Goal: Task Accomplishment & Management: Manage account settings

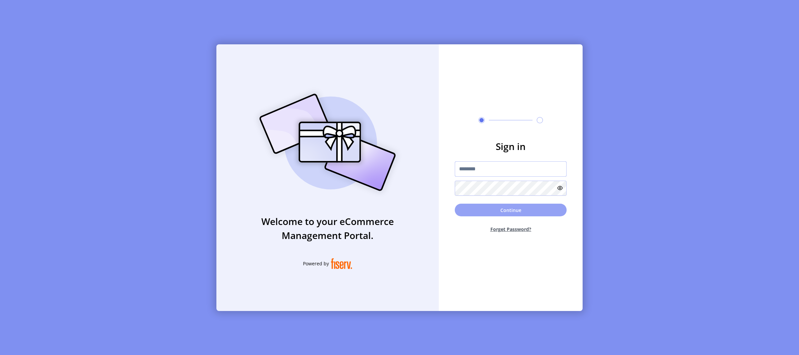
type input "**********"
click at [496, 206] on button "Continue" at bounding box center [511, 209] width 112 height 13
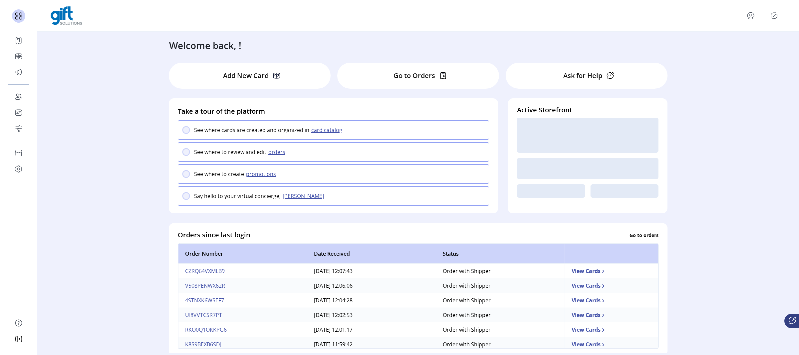
click at [776, 15] on icon "Publisher Panel" at bounding box center [774, 16] width 3 height 2
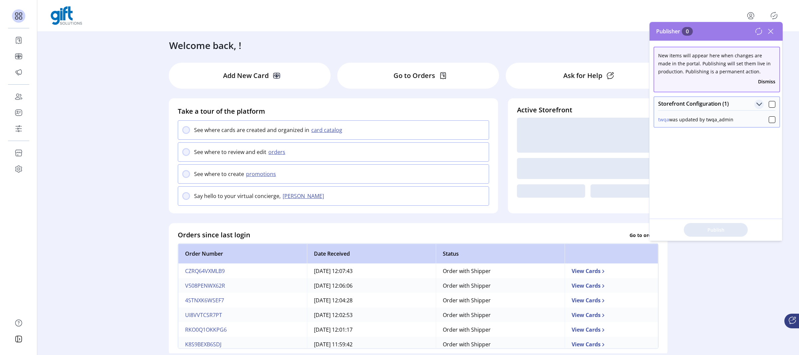
click at [756, 101] on span "Storefront Configuration (1)" at bounding box center [759, 104] width 6 height 6
click at [756, 102] on span "Storefront Configuration (1)" at bounding box center [759, 104] width 6 height 6
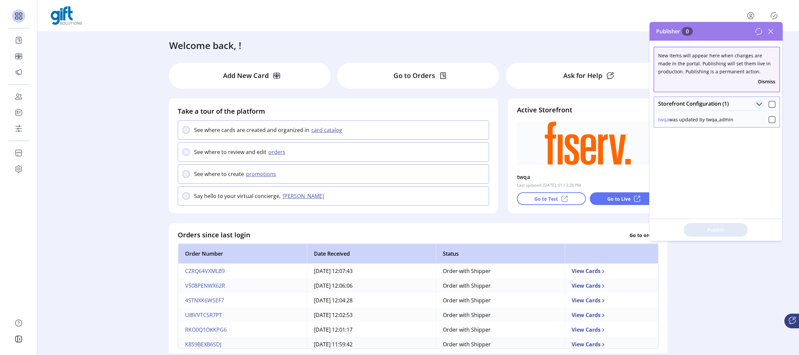
click at [764, 81] on button "Dismiss" at bounding box center [766, 81] width 17 height 7
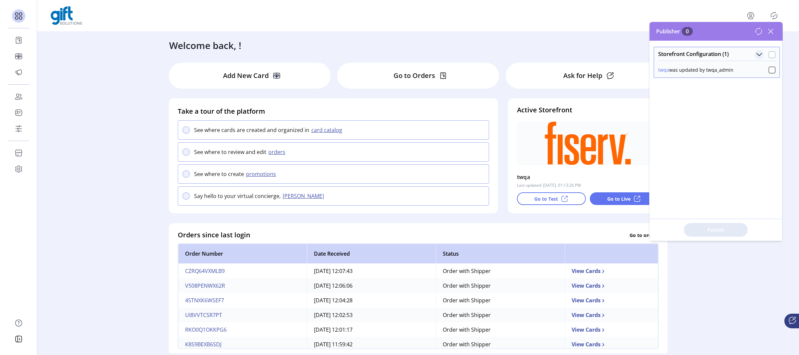
click at [769, 52] on div at bounding box center [772, 54] width 7 height 7
click at [770, 70] on icon at bounding box center [772, 70] width 5 height 5
click at [769, 71] on div at bounding box center [772, 70] width 7 height 7
click at [728, 229] on span "Publish 1 Items" at bounding box center [716, 229] width 47 height 7
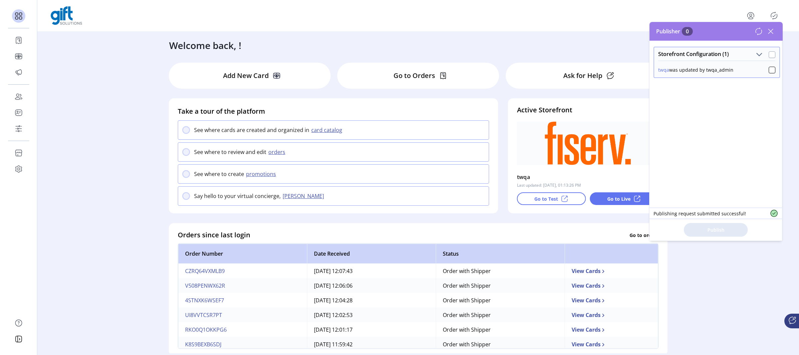
click at [769, 54] on div at bounding box center [772, 54] width 7 height 7
click at [712, 230] on span "Publish 1 Items" at bounding box center [716, 229] width 47 height 7
click at [759, 33] on icon at bounding box center [759, 31] width 8 height 8
click at [772, 32] on icon at bounding box center [771, 31] width 11 height 11
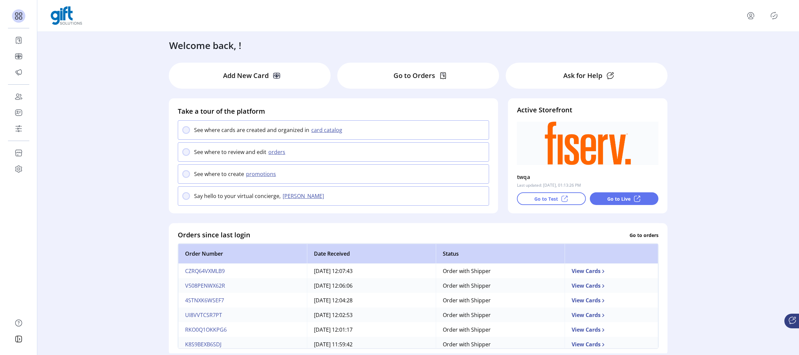
click at [751, 15] on icon "menu" at bounding box center [751, 15] width 11 height 11
click at [725, 43] on span "Sign Out" at bounding box center [727, 41] width 50 height 5
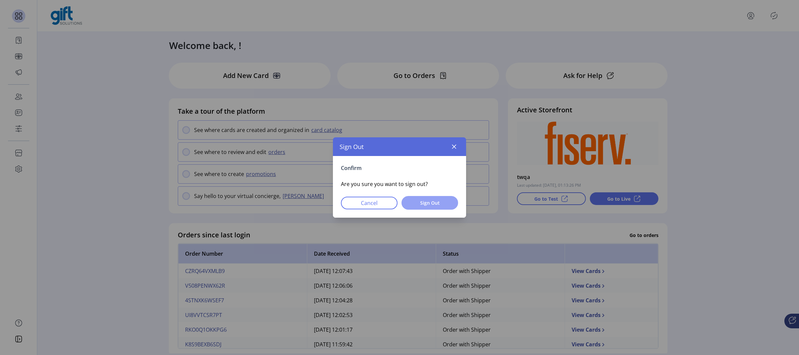
click at [424, 198] on button "Sign Out" at bounding box center [430, 203] width 57 height 14
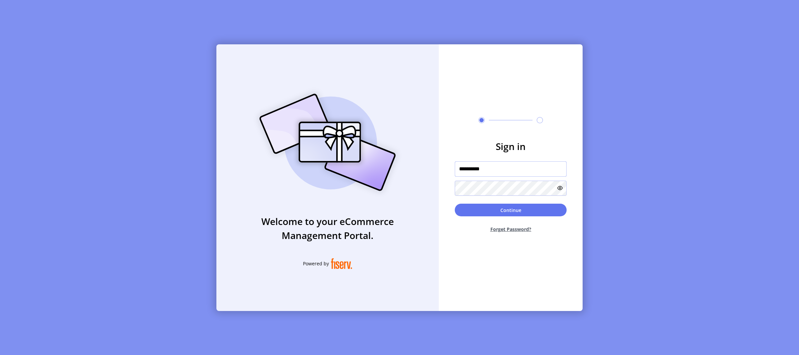
drag, startPoint x: 495, startPoint y: 169, endPoint x: 419, endPoint y: 168, distance: 75.9
click at [419, 168] on div "**********" at bounding box center [399, 177] width 366 height 266
click at [572, 161] on form "**********" at bounding box center [511, 188] width 144 height 99
click at [559, 185] on icon at bounding box center [559, 187] width 5 height 5
drag, startPoint x: 505, startPoint y: 173, endPoint x: 428, endPoint y: 172, distance: 76.6
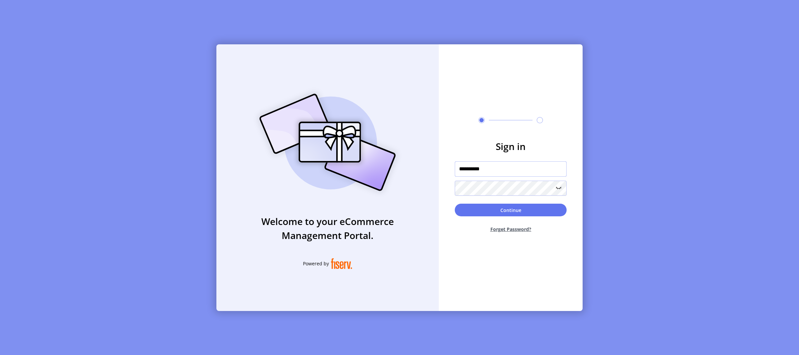
click at [428, 172] on div "**********" at bounding box center [399, 177] width 366 height 266
click at [429, 184] on div "**********" at bounding box center [399, 177] width 366 height 266
click at [479, 204] on button "Continue" at bounding box center [511, 209] width 112 height 13
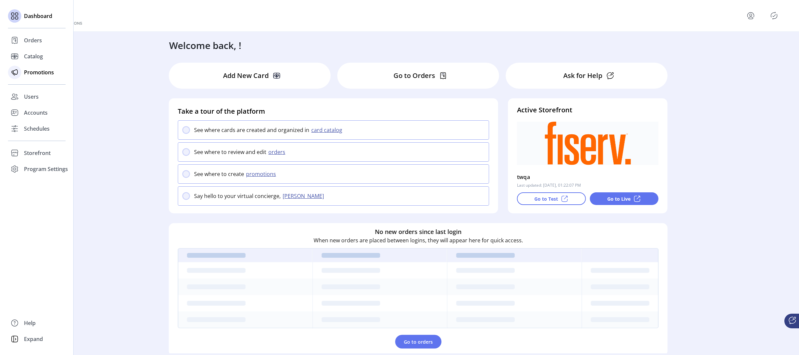
click at [38, 73] on span "Promotions" at bounding box center [39, 72] width 30 height 8
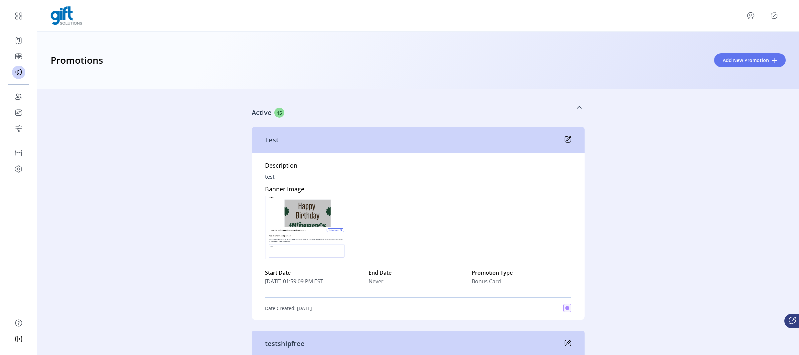
click at [578, 106] on icon at bounding box center [579, 107] width 5 height 5
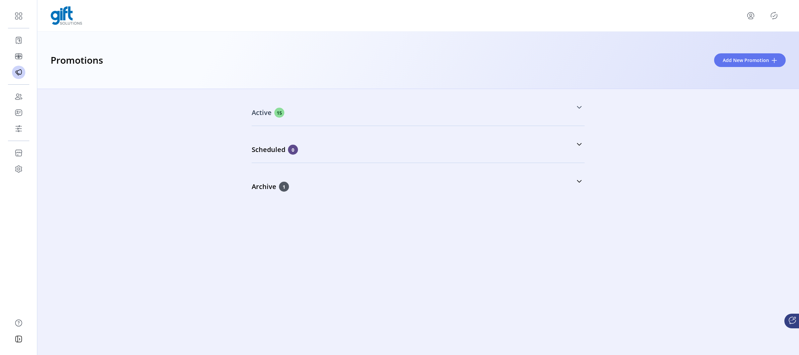
click at [579, 107] on icon at bounding box center [579, 107] width 5 height 5
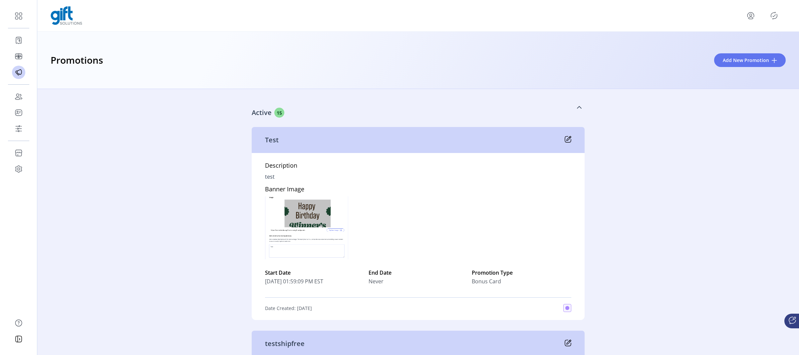
click at [297, 111] on div "Active 15" at bounding box center [385, 113] width 266 height 10
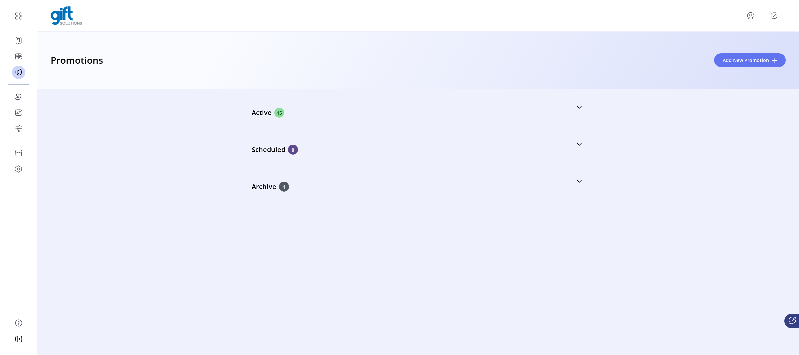
click at [774, 14] on icon "Publisher Panel" at bounding box center [774, 15] width 11 height 11
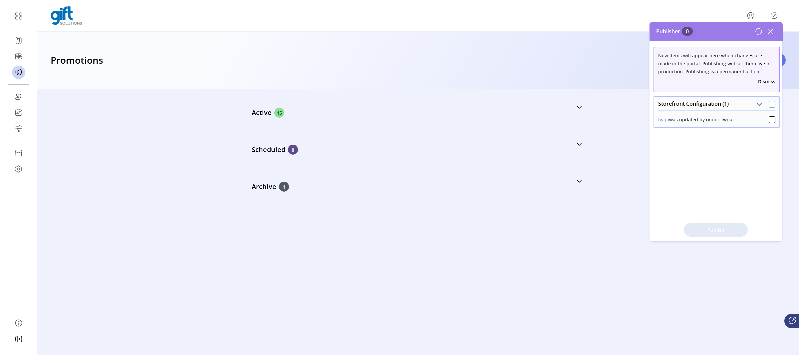
click at [769, 104] on div at bounding box center [772, 104] width 7 height 7
click at [762, 79] on button "Dismiss" at bounding box center [766, 81] width 17 height 7
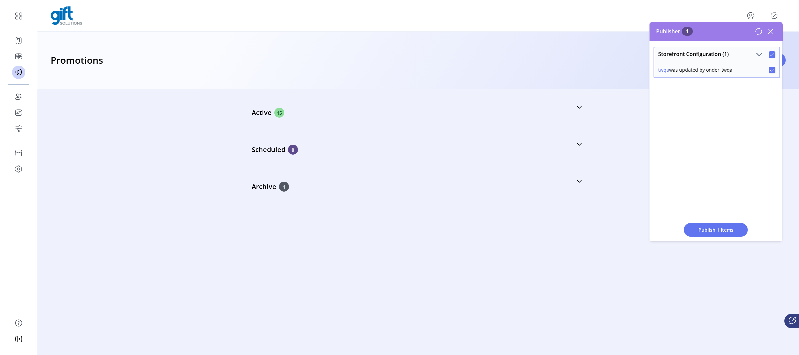
drag, startPoint x: 736, startPoint y: 72, endPoint x: 657, endPoint y: 54, distance: 81.5
click at [657, 54] on div "Storefront Configuration (1) twqa was updated by onder_twqa" at bounding box center [717, 62] width 127 height 31
click at [709, 227] on span "Publish 1 Items" at bounding box center [716, 229] width 47 height 7
drag, startPoint x: 662, startPoint y: 214, endPoint x: 745, endPoint y: 217, distance: 82.3
click at [745, 217] on div "Publishing request submitted successful!" at bounding box center [716, 212] width 133 height 11
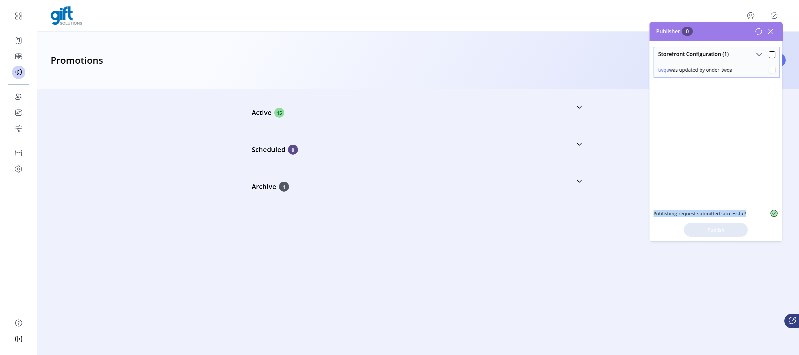
click at [745, 216] on div "Publishing request submitted successful!" at bounding box center [716, 212] width 133 height 11
click at [756, 53] on span "Storefront Configuration (1)" at bounding box center [759, 54] width 6 height 6
click at [772, 32] on icon at bounding box center [771, 31] width 11 height 11
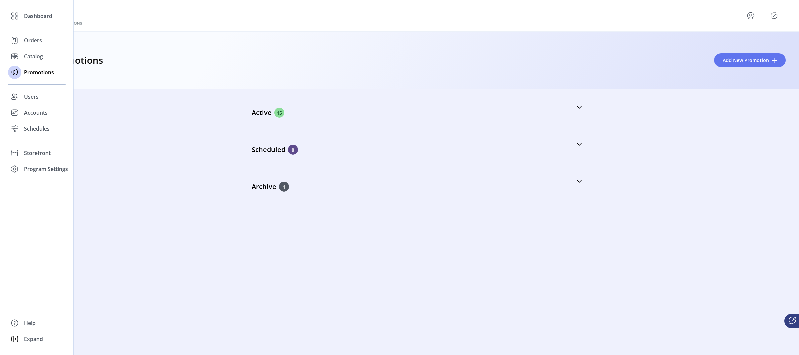
click at [31, 143] on div "Dashboard Orders Catalog Promotions Users Accounts Schedules Storefront Configu…" at bounding box center [37, 92] width 58 height 169
click at [32, 148] on div "Storefront" at bounding box center [37, 153] width 58 height 16
click at [38, 166] on span "Configuration" at bounding box center [41, 166] width 35 height 8
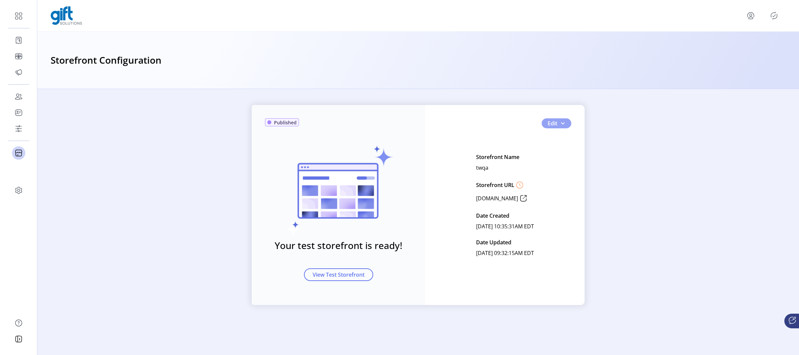
click at [555, 124] on span "Edit" at bounding box center [553, 123] width 10 height 8
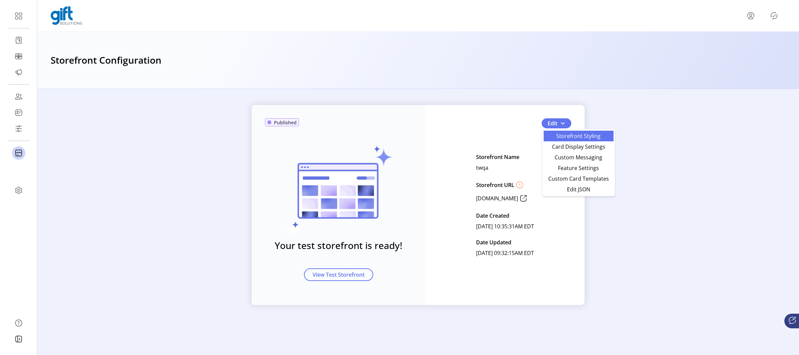
click at [574, 139] on span "Storefront Styling" at bounding box center [579, 135] width 62 height 5
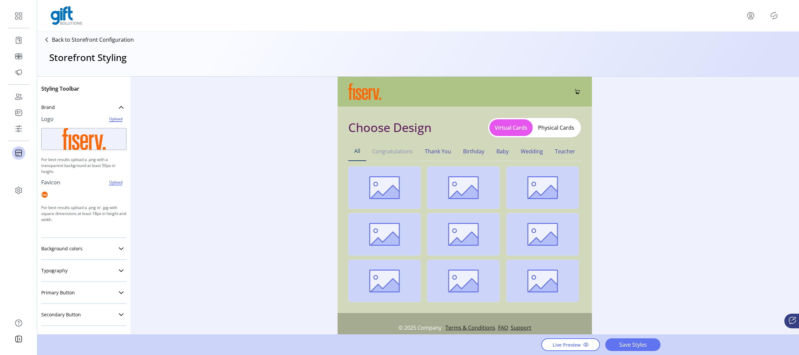
click at [400, 150] on button "Congratulations" at bounding box center [392, 151] width 53 height 19
click at [434, 150] on button "Thank You" at bounding box center [438, 151] width 38 height 19
click at [479, 150] on button "Birthday" at bounding box center [473, 151] width 33 height 19
click at [501, 151] on button "Baby" at bounding box center [503, 151] width 24 height 19
click at [534, 151] on button "Wedding" at bounding box center [532, 151] width 34 height 19
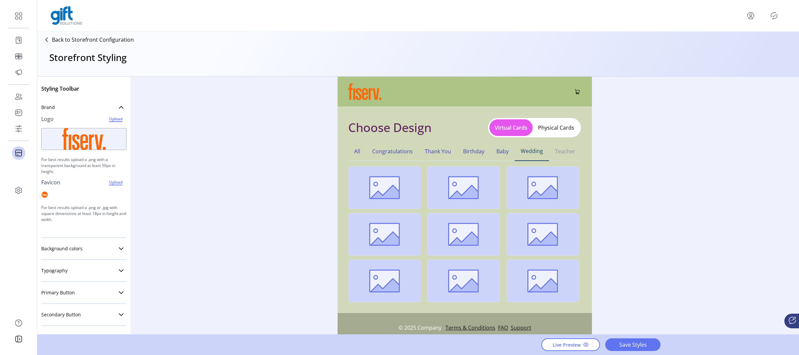
click at [560, 151] on button "Teacher" at bounding box center [565, 151] width 32 height 19
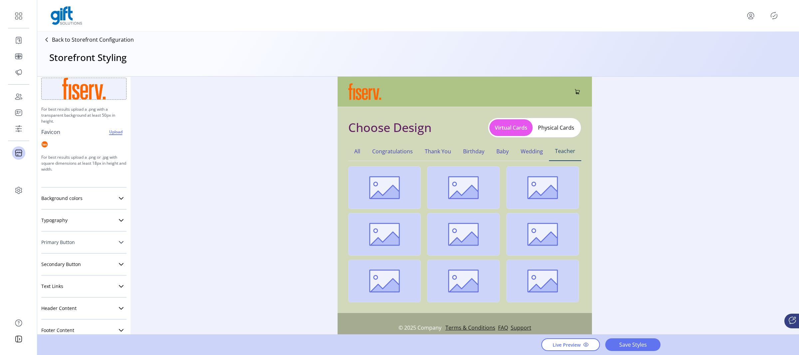
scroll to position [63, 0]
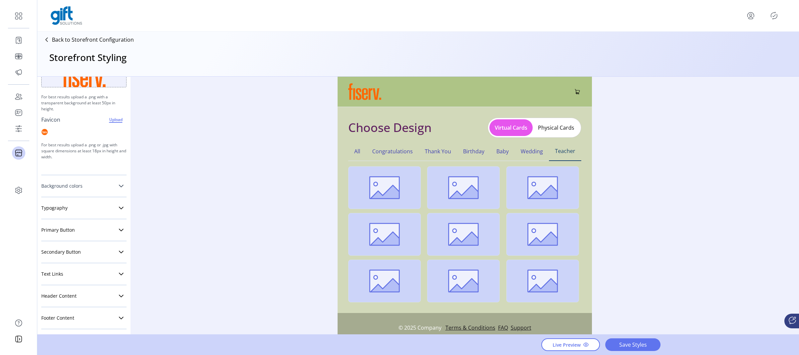
click at [90, 190] on link "Background colors" at bounding box center [83, 185] width 85 height 13
click at [121, 200] on div at bounding box center [123, 199] width 8 height 8
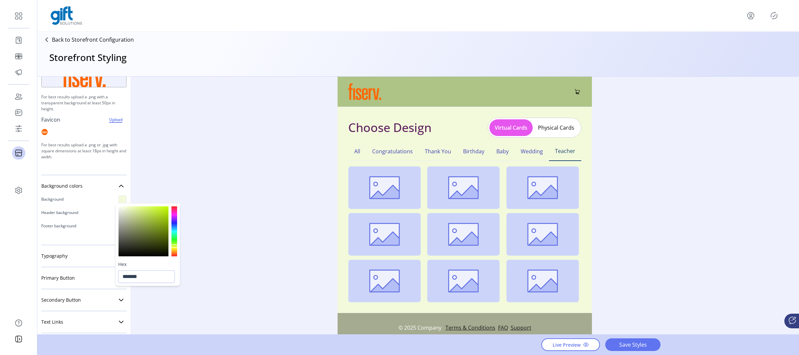
click at [125, 207] on div at bounding box center [144, 231] width 50 height 50
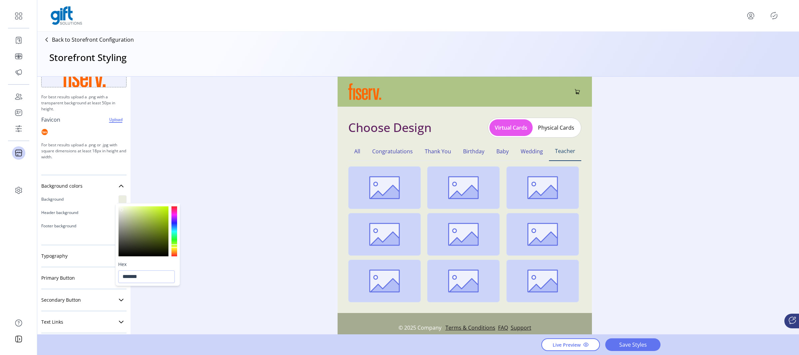
type input "*******"
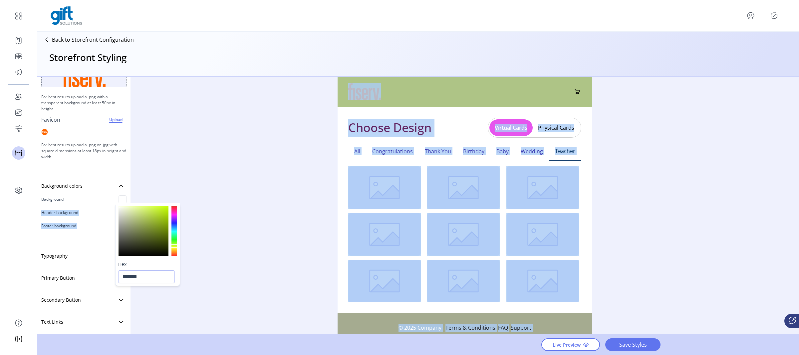
drag, startPoint x: 122, startPoint y: 209, endPoint x: 111, endPoint y: 199, distance: 15.5
click at [111, 199] on body "Dashboard Orders Catalog Promotions Users Accounts Schedules Storefront Configu…" at bounding box center [399, 177] width 799 height 355
click at [204, 253] on div "Styling Toolbar Brand Logo Upload For best results upload a .png with a transpa…" at bounding box center [418, 206] width 762 height 258
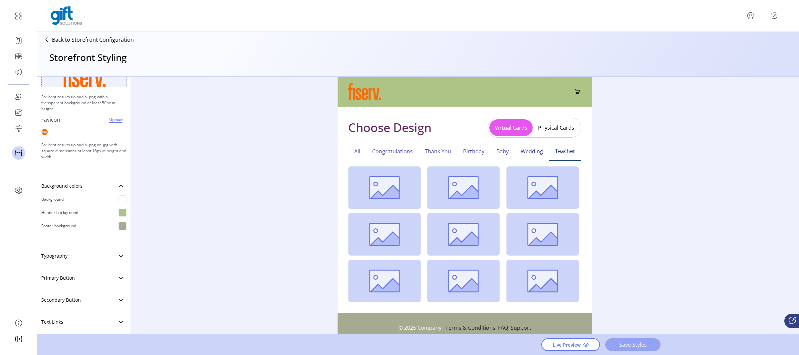
click at [631, 344] on span "Save Styles" at bounding box center [633, 344] width 38 height 8
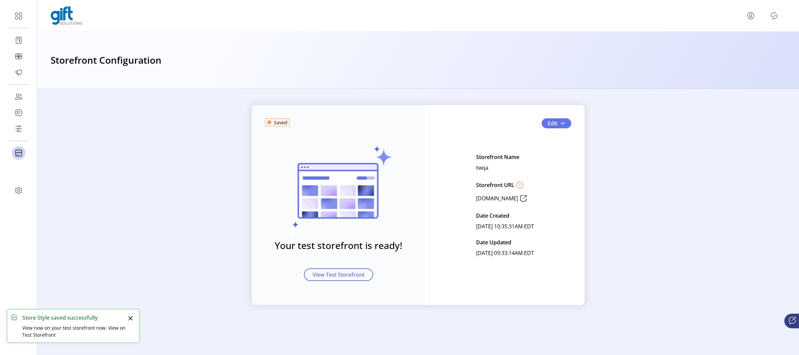
click at [773, 19] on icon "Publisher Panel" at bounding box center [774, 15] width 6 height 7
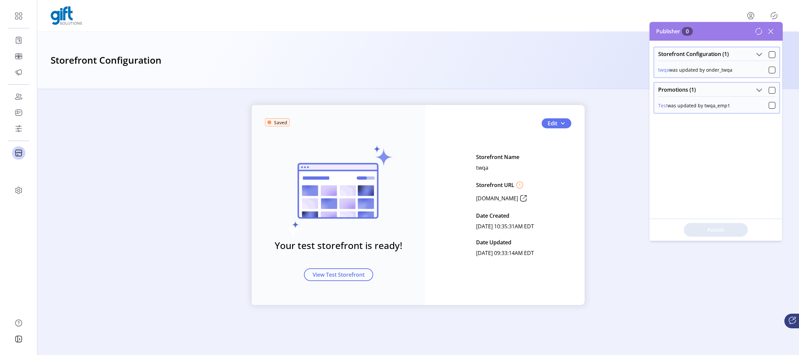
drag, startPoint x: 733, startPoint y: 105, endPoint x: 657, endPoint y: 98, distance: 75.6
click at [658, 104] on div "Test was updated by twqa_emp1" at bounding box center [716, 104] width 117 height 10
drag, startPoint x: 180, startPoint y: 177, endPoint x: 175, endPoint y: 170, distance: 8.1
click at [179, 176] on div "Saved Your test storefront is ready! View Test Storefront Edit Storefront Name …" at bounding box center [418, 205] width 762 height 200
click at [566, 125] on button "Edit" at bounding box center [557, 123] width 30 height 10
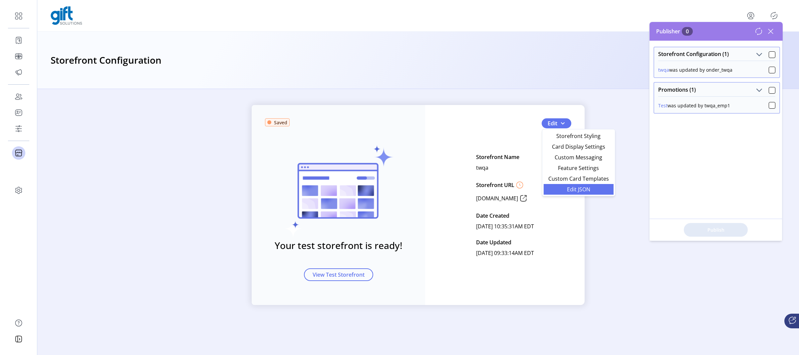
click at [571, 191] on span "Edit JSON" at bounding box center [579, 188] width 62 height 5
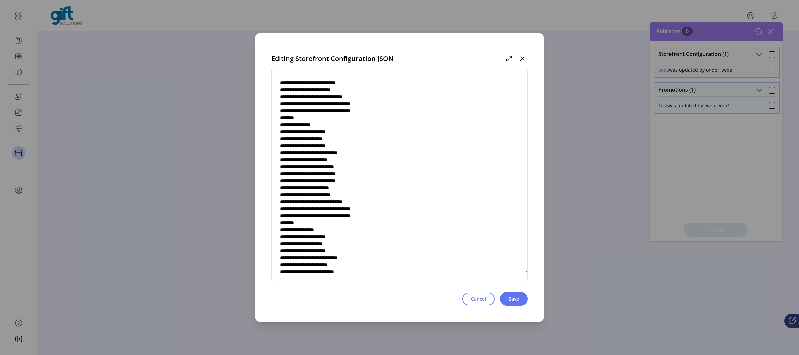
scroll to position [658, 0]
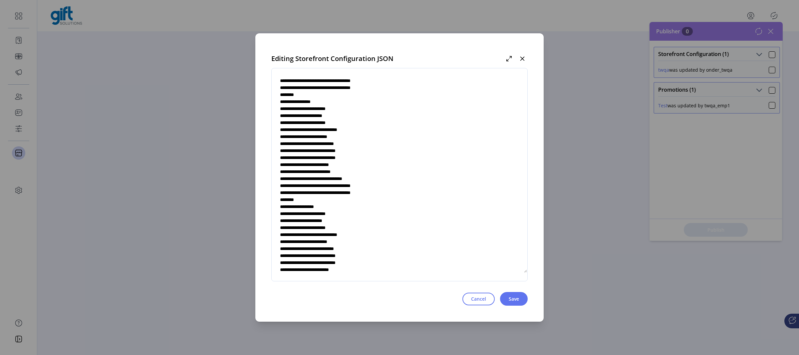
click at [392, 200] on textarea at bounding box center [400, 174] width 256 height 196
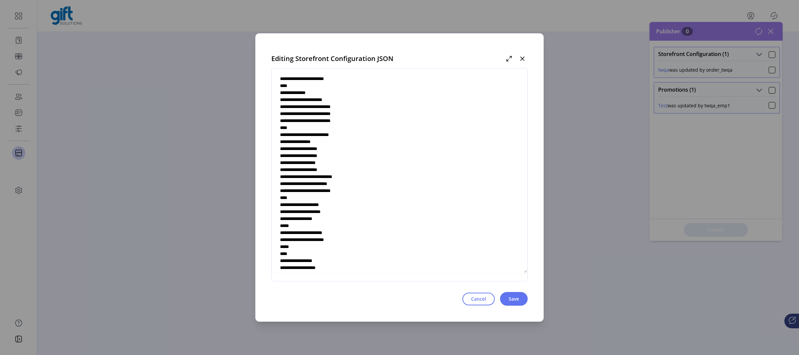
scroll to position [2277, 0]
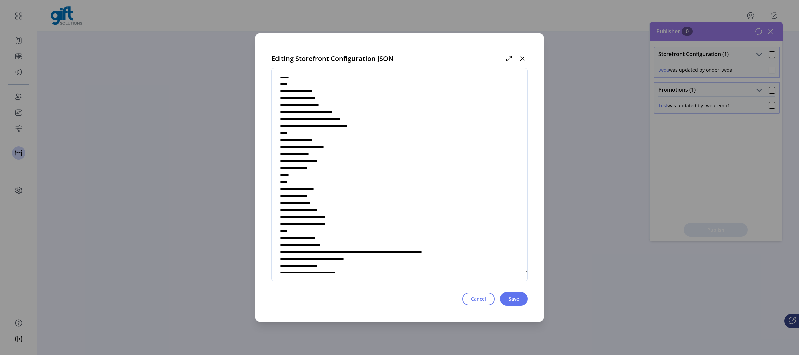
click at [330, 182] on textarea at bounding box center [400, 174] width 256 height 196
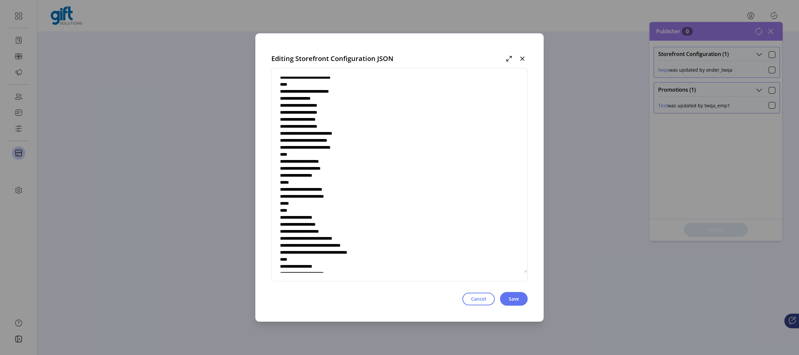
click at [333, 174] on textarea at bounding box center [400, 174] width 256 height 196
click at [339, 174] on textarea at bounding box center [400, 174] width 256 height 196
type textarea "**********"
click at [506, 295] on button "Save" at bounding box center [514, 299] width 28 height 14
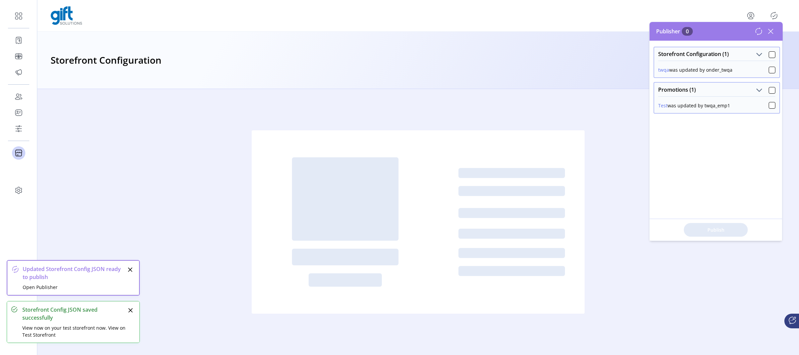
click at [133, 268] on button "Close" at bounding box center [130, 269] width 9 height 9
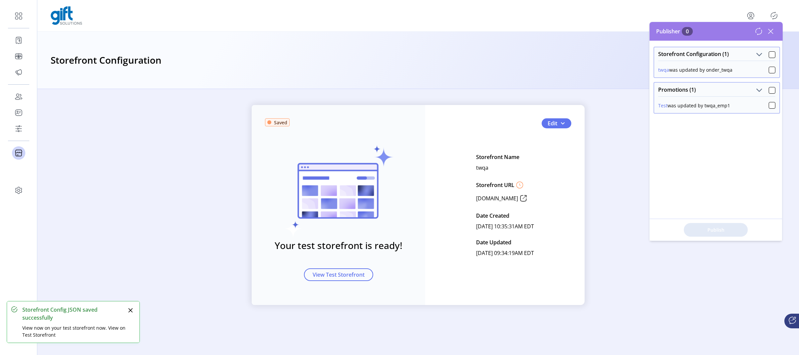
click at [131, 310] on icon "Close" at bounding box center [130, 309] width 5 height 5
click at [772, 33] on icon at bounding box center [771, 31] width 11 height 11
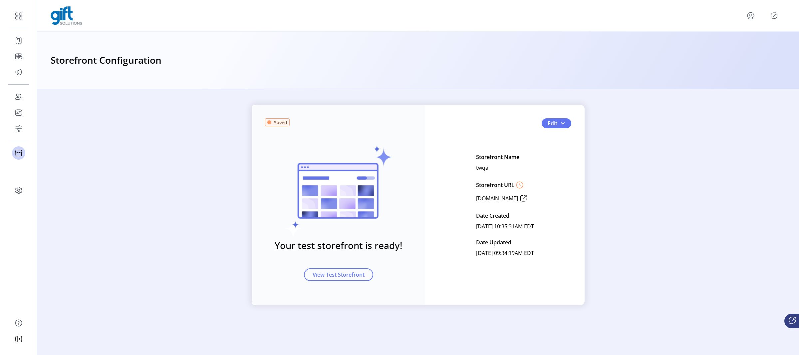
click at [764, 14] on div at bounding box center [766, 15] width 40 height 11
click at [773, 14] on icon "Publisher Panel" at bounding box center [774, 15] width 11 height 11
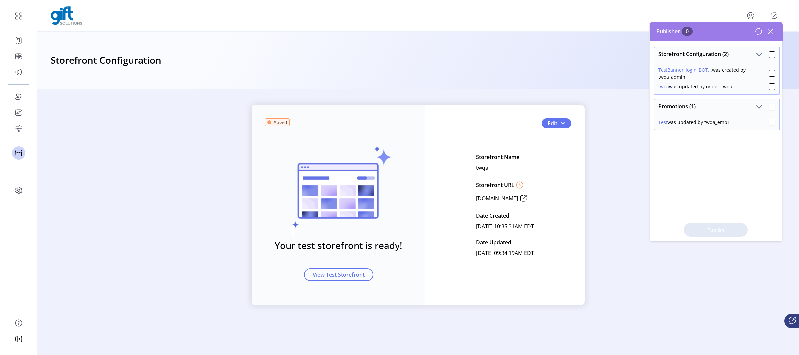
drag, startPoint x: 656, startPoint y: 65, endPoint x: 736, endPoint y: 81, distance: 82.0
click at [735, 85] on div "TestBanner_login_BOT... was created by twqa_admin twqa was updated by onder_twqa" at bounding box center [716, 77] width 125 height 33
click at [770, 51] on div at bounding box center [772, 54] width 7 height 7
click at [770, 107] on div at bounding box center [772, 107] width 7 height 7
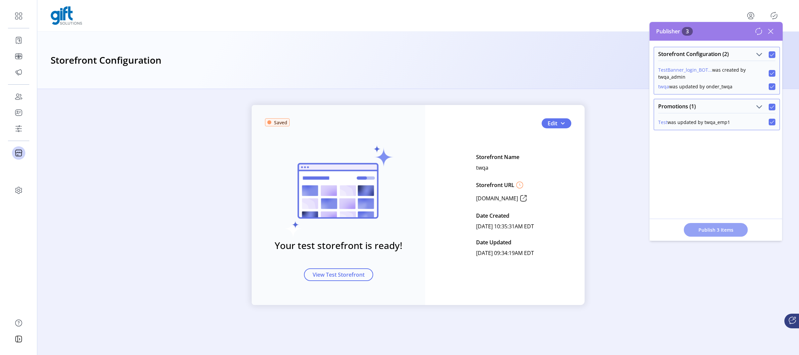
click at [723, 231] on span "Publish 3 Items" at bounding box center [716, 229] width 47 height 7
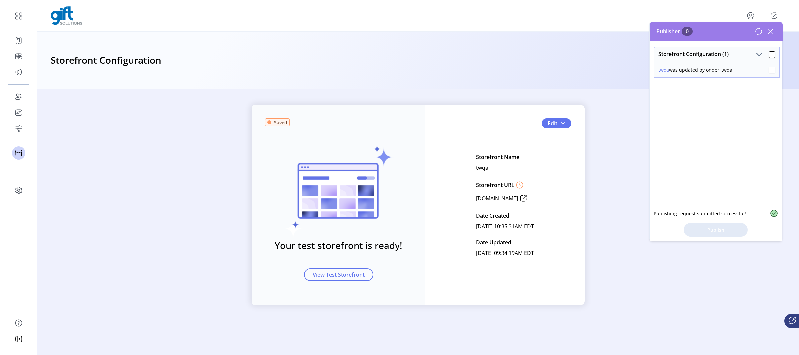
drag, startPoint x: 657, startPoint y: 68, endPoint x: 734, endPoint y: 69, distance: 77.6
click at [734, 68] on div "twqa was updated by onder_twqa" at bounding box center [716, 69] width 125 height 17
click at [735, 70] on div "twqa was updated by onder_twqa" at bounding box center [716, 69] width 117 height 10
drag, startPoint x: 737, startPoint y: 68, endPoint x: 707, endPoint y: 69, distance: 30.0
click at [707, 69] on div "twqa was updated by onder_twqa" at bounding box center [716, 69] width 117 height 10
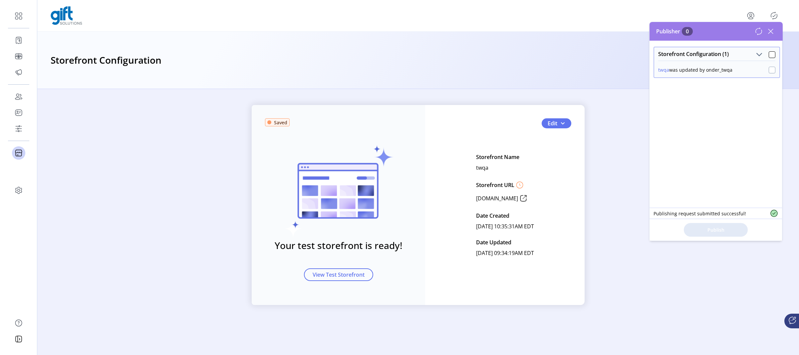
click at [769, 70] on div at bounding box center [772, 70] width 7 height 7
click at [732, 88] on div "Storefront Configuration (1) twqa was updated by onder_twqa" at bounding box center [716, 141] width 133 height 200
drag, startPoint x: 743, startPoint y: 73, endPoint x: 652, endPoint y: 45, distance: 94.8
click at [652, 45] on div "Storefront Configuration (1) twqa was updated by onder_twqa" at bounding box center [716, 141] width 133 height 200
click at [730, 126] on div "Storefront Configuration (1) twqa was updated by onder_twqa" at bounding box center [716, 141] width 133 height 200
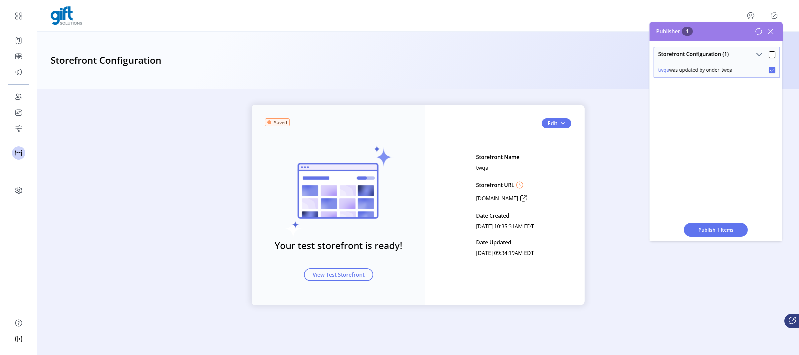
drag, startPoint x: 659, startPoint y: 51, endPoint x: 736, endPoint y: 67, distance: 78.6
click at [736, 67] on div "Storefront Configuration (1) twqa was updated by onder_twqa" at bounding box center [717, 62] width 127 height 31
click at [736, 67] on div "twqa was updated by onder_twqa" at bounding box center [716, 69] width 117 height 10
click at [772, 33] on icon at bounding box center [771, 31] width 11 height 11
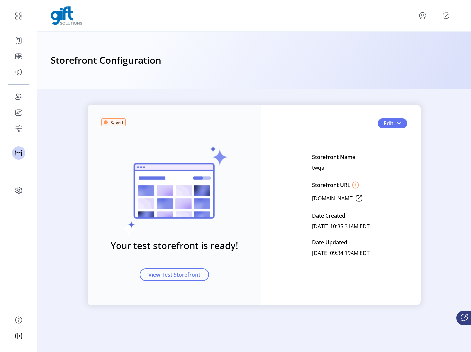
click at [451, 14] on icon "Publisher Panel" at bounding box center [446, 15] width 11 height 11
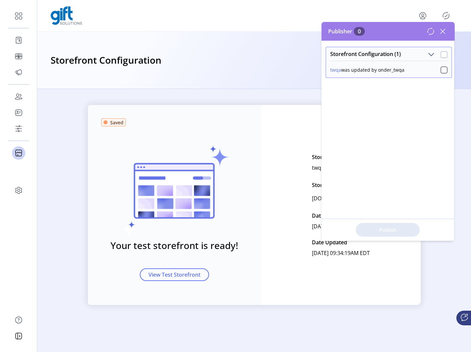
click at [442, 52] on div at bounding box center [444, 54] width 7 height 7
click at [403, 228] on span "Publish 1 Items" at bounding box center [388, 229] width 47 height 7
click at [444, 32] on icon at bounding box center [443, 31] width 11 height 11
